Goal: Information Seeking & Learning: Learn about a topic

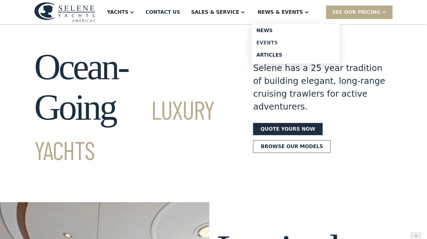
click at [278, 44] on div "Events" at bounding box center [296, 42] width 78 height 5
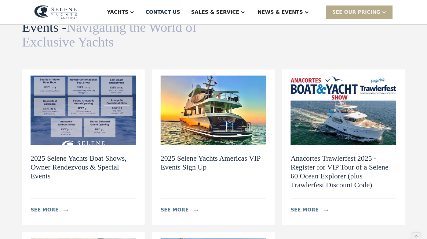
scroll to position [39, 0]
click at [199, 135] on img at bounding box center [214, 111] width 106 height 70
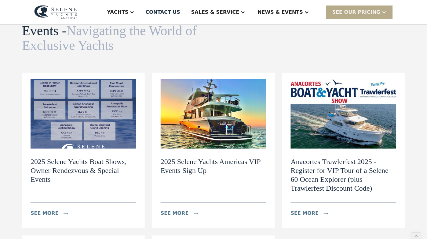
scroll to position [45, 0]
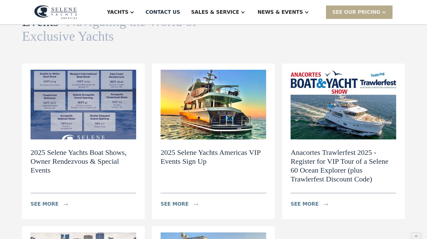
click at [111, 93] on img at bounding box center [84, 105] width 106 height 70
click at [248, 118] on img at bounding box center [214, 105] width 106 height 70
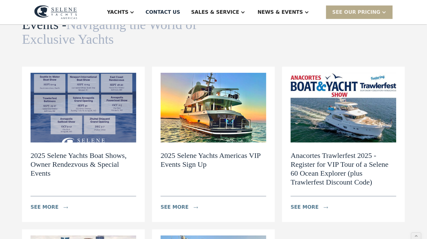
scroll to position [39, 0]
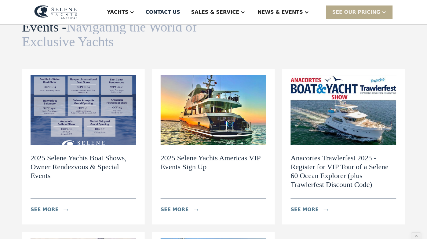
click at [105, 161] on h2 "2025 Selene Yachts Boat Shows, Owner Rendezvous & Special Events" at bounding box center [84, 166] width 106 height 26
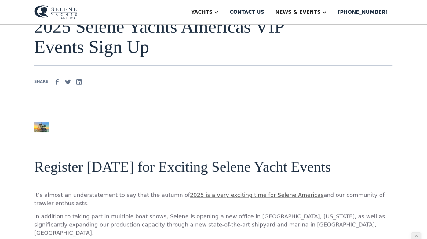
scroll to position [70, 0]
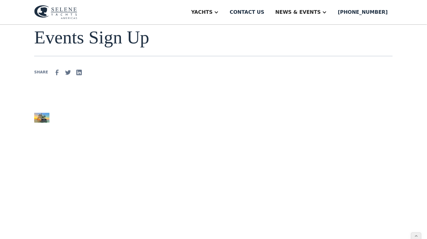
scroll to position [111, 0]
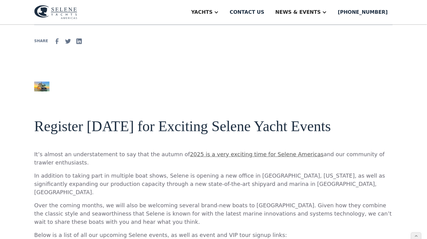
click at [40, 86] on img at bounding box center [41, 87] width 15 height 10
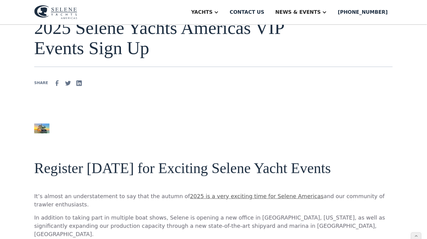
scroll to position [63, 0]
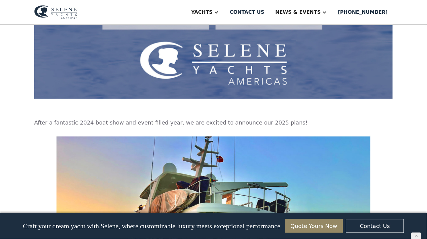
scroll to position [426, 0]
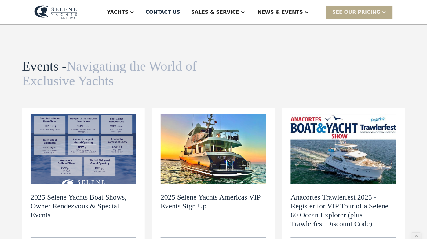
click at [210, 137] on img at bounding box center [214, 149] width 106 height 70
click at [72, 155] on img at bounding box center [84, 149] width 106 height 70
click at [43, 146] on img at bounding box center [84, 149] width 106 height 70
click at [178, 132] on img at bounding box center [214, 149] width 106 height 70
click at [99, 154] on img at bounding box center [84, 149] width 106 height 70
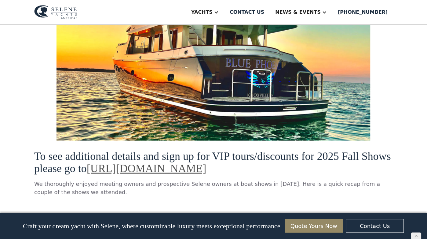
scroll to position [615, 0]
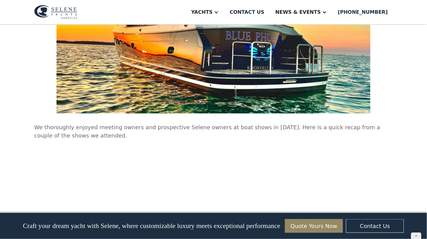
scroll to position [687, 0]
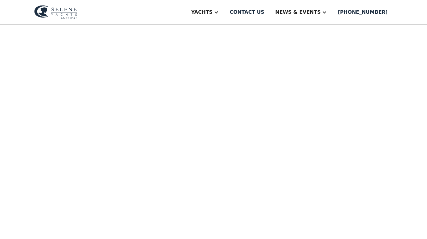
click at [251, 168] on div "2025 Selene Yachts Americas Events VIP Sign up and discount codes. Come aboard …" at bounding box center [213, 131] width 359 height 141
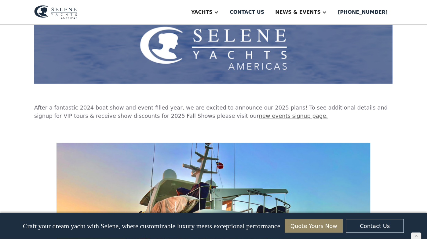
scroll to position [440, 0]
click at [111, 132] on p "‍" at bounding box center [213, 128] width 359 height 8
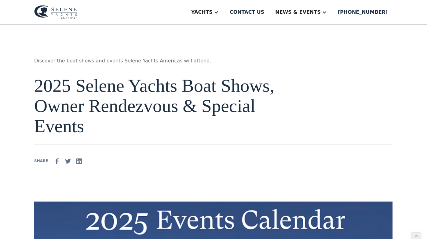
scroll to position [5, 0]
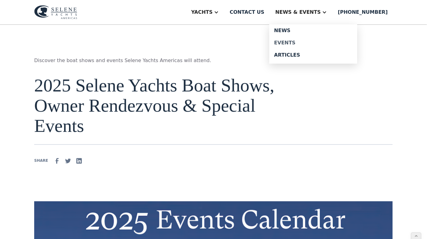
click at [297, 39] on link "Events" at bounding box center [314, 43] width 88 height 12
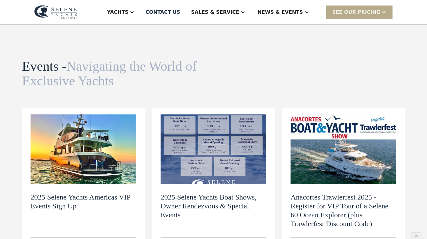
click at [113, 134] on img at bounding box center [84, 149] width 106 height 70
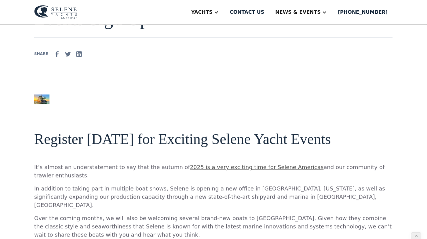
scroll to position [87, 0]
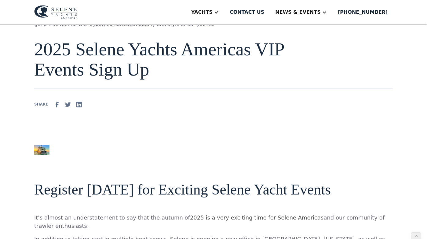
scroll to position [0, 0]
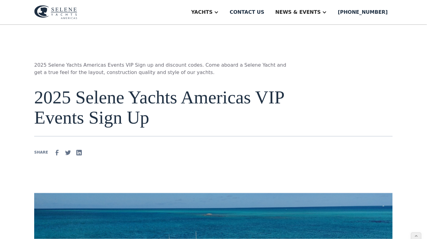
click at [65, 14] on img at bounding box center [55, 12] width 43 height 14
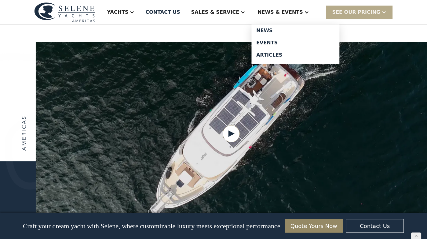
scroll to position [747, 0]
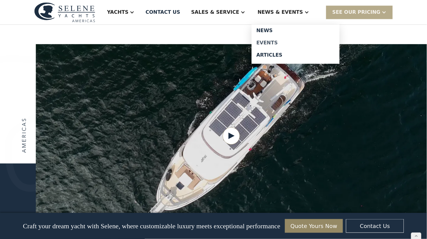
click at [275, 41] on div "Events" at bounding box center [296, 42] width 78 height 5
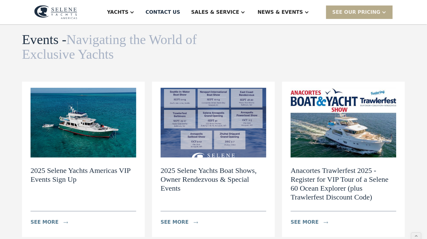
scroll to position [28, 0]
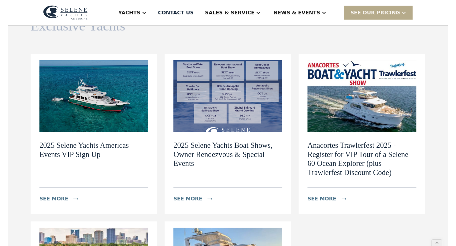
scroll to position [58, 0]
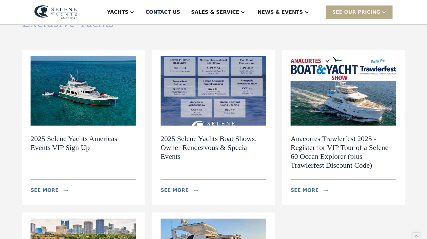
click at [84, 142] on h2 "2025 Selene Yachts Americas Events VIP Sign Up" at bounding box center [84, 143] width 106 height 18
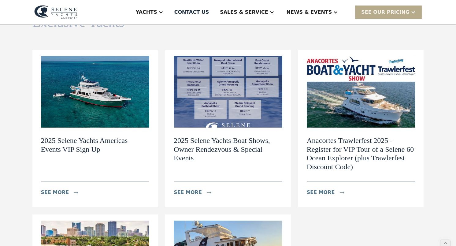
click at [113, 105] on img at bounding box center [95, 92] width 109 height 72
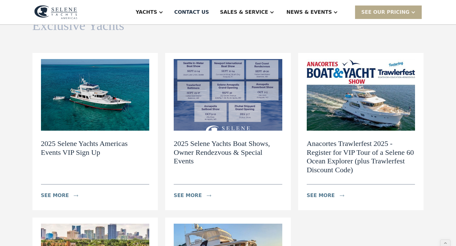
scroll to position [0, 0]
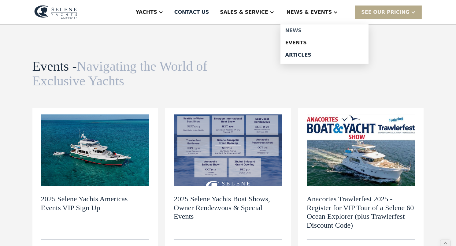
click at [304, 31] on div "News" at bounding box center [324, 30] width 78 height 5
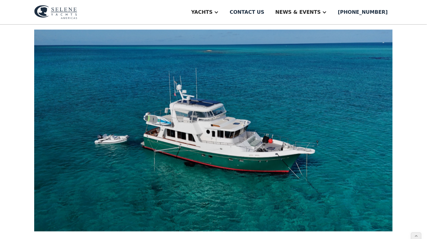
scroll to position [163, 0]
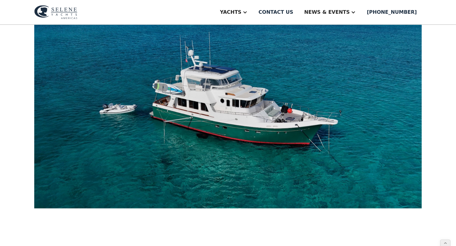
scroll to position [204, 0]
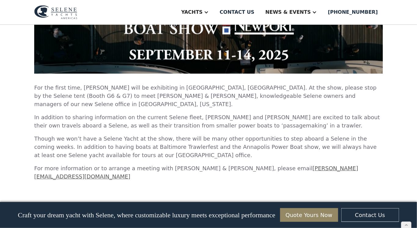
scroll to position [586, 0]
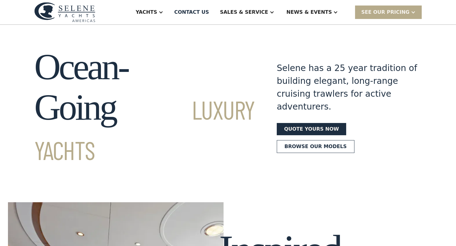
scroll to position [20, 0]
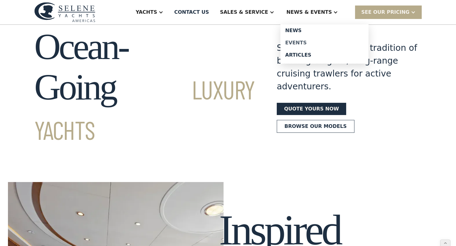
click at [311, 42] on div "Events" at bounding box center [324, 42] width 78 height 5
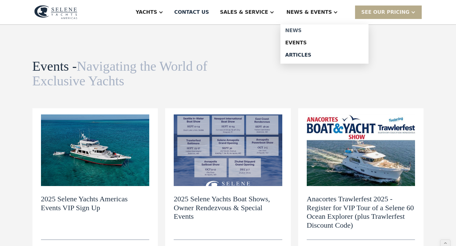
click at [303, 31] on div "News" at bounding box center [324, 30] width 78 height 5
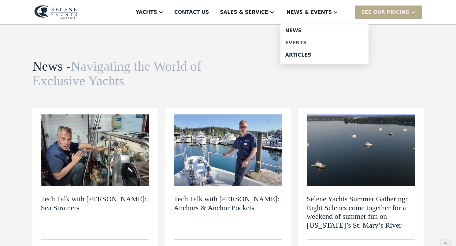
click at [303, 44] on div "Events" at bounding box center [324, 42] width 78 height 5
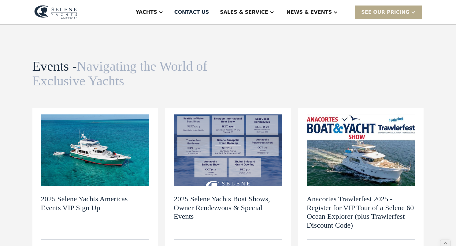
click at [120, 137] on img at bounding box center [95, 150] width 109 height 72
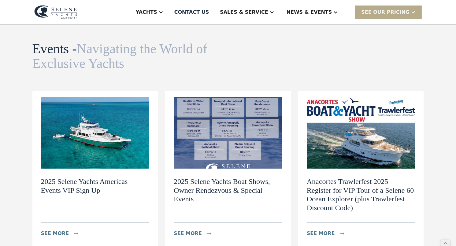
scroll to position [20, 0]
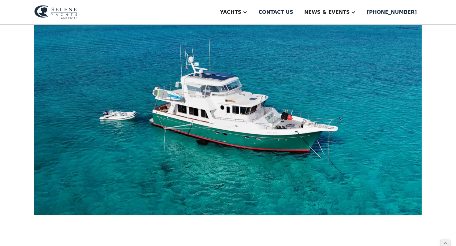
scroll to position [197, 0]
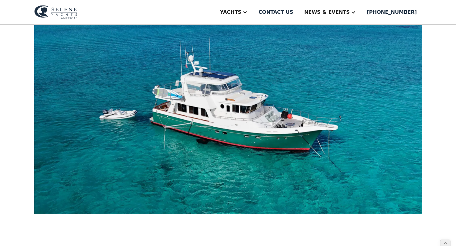
drag, startPoint x: 15, startPoint y: 37, endPoint x: 24, endPoint y: 37, distance: 8.6
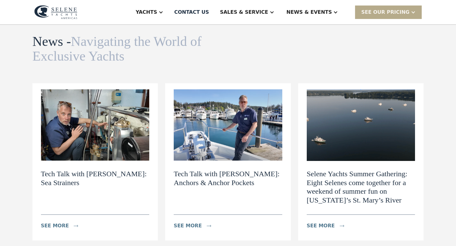
scroll to position [17, 0]
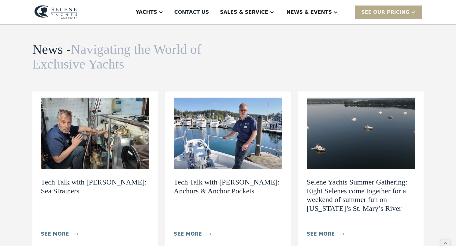
click at [84, 134] on img at bounding box center [95, 134] width 109 height 72
